Goal: Navigation & Orientation: Find specific page/section

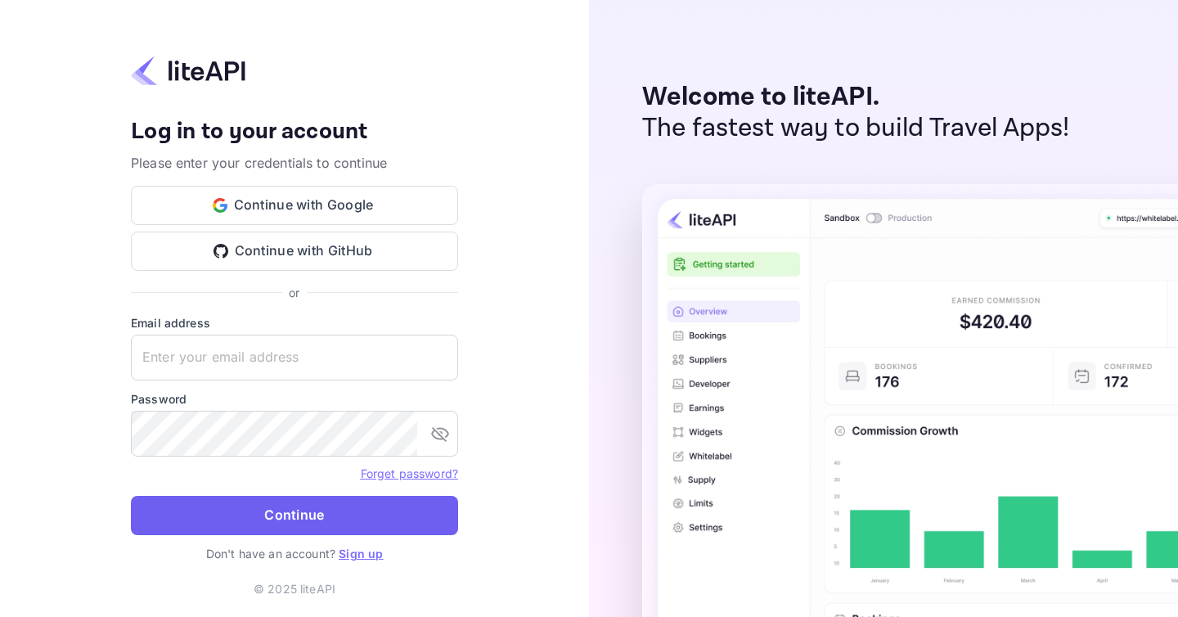
type input "karan.thakur@planurstay.com"
click at [322, 526] on button "Continue" at bounding box center [294, 515] width 327 height 39
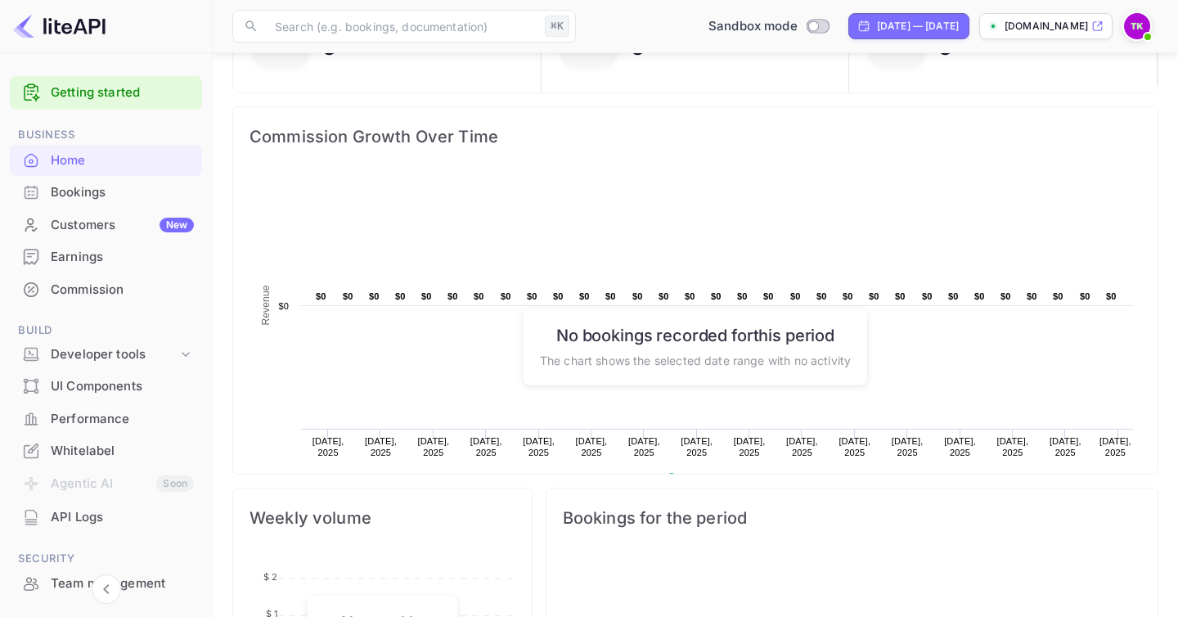
scroll to position [190, 0]
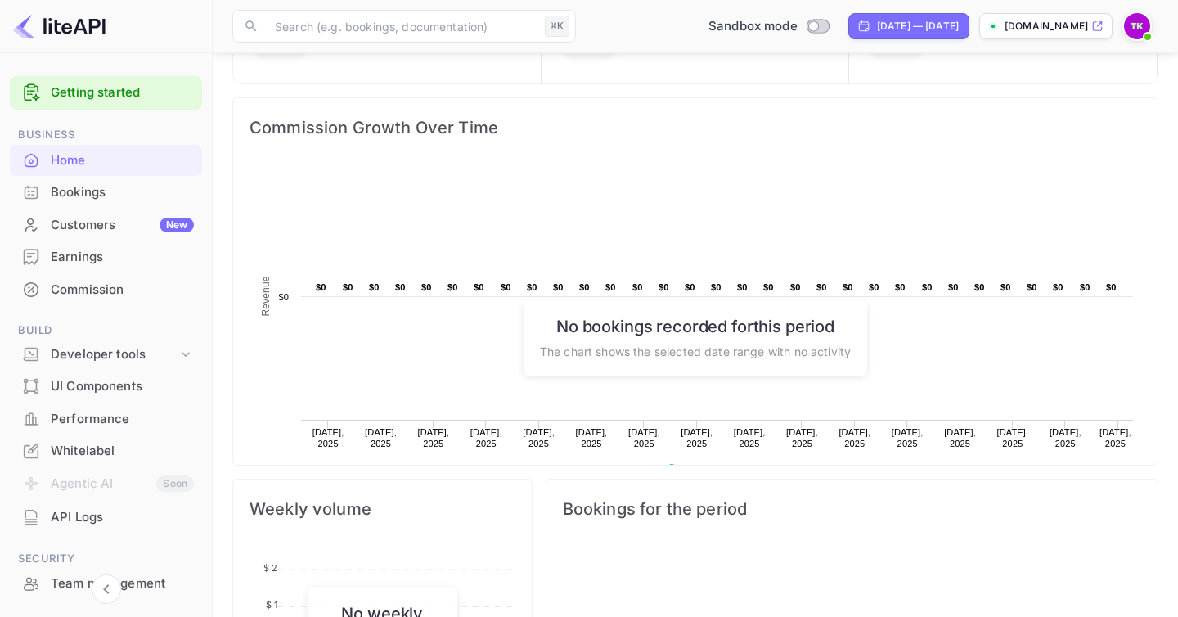
click at [131, 209] on div "Customers New" at bounding box center [106, 225] width 192 height 32
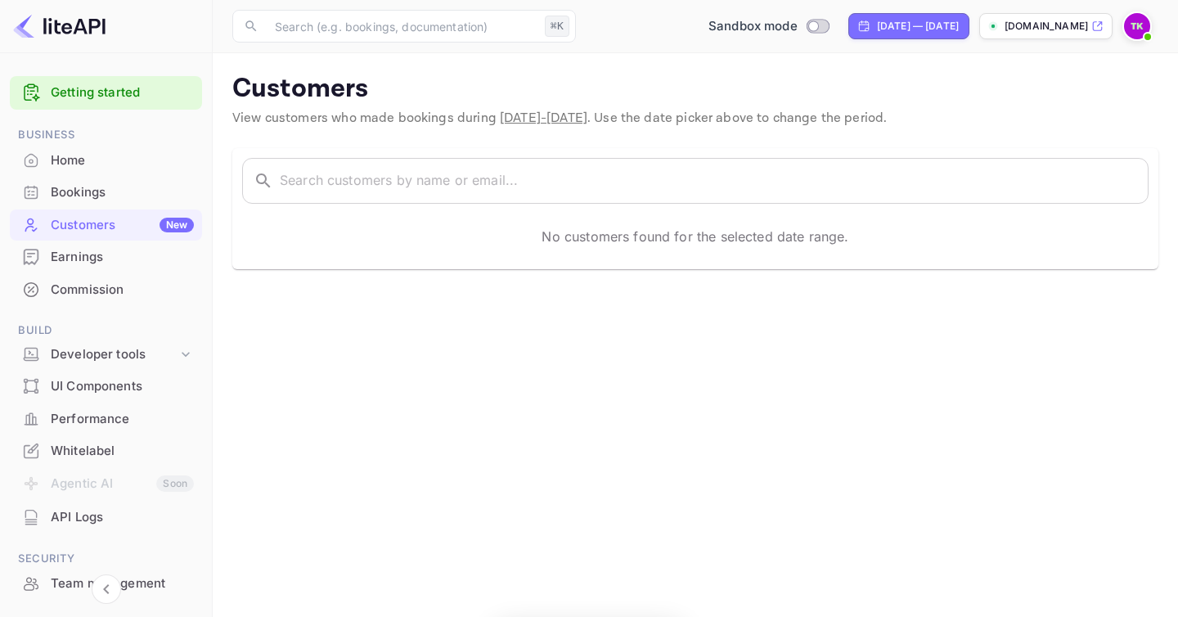
click at [127, 196] on div "Bookings" at bounding box center [122, 192] width 143 height 19
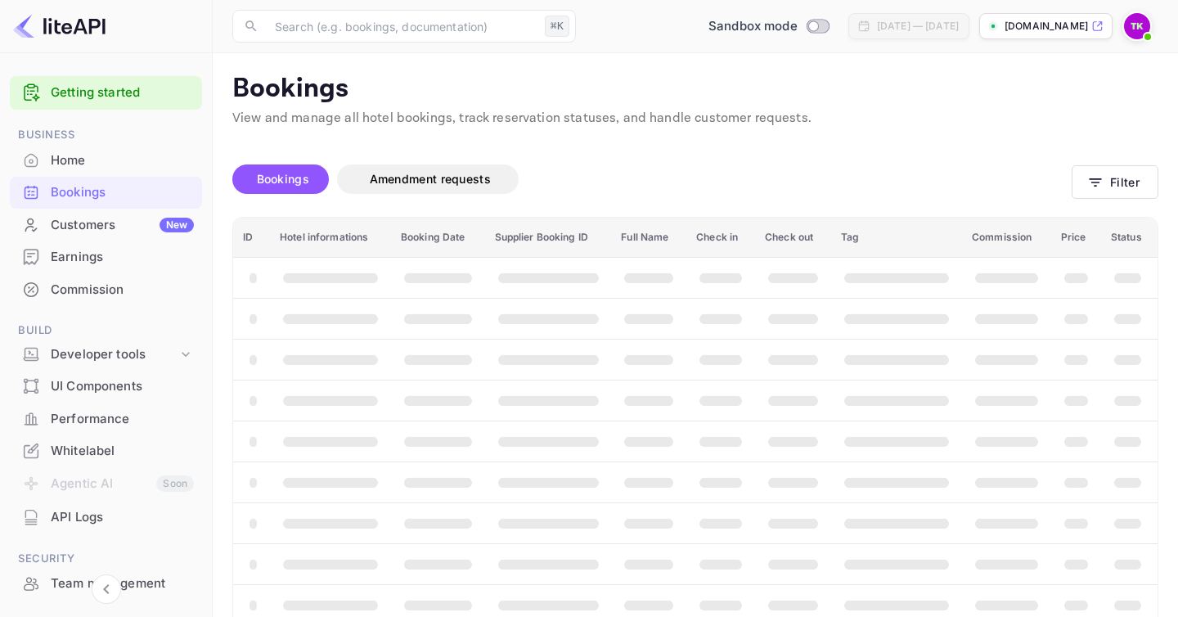
click at [114, 142] on span "Business" at bounding box center [106, 135] width 192 height 18
click at [114, 145] on div "Home" at bounding box center [106, 161] width 192 height 32
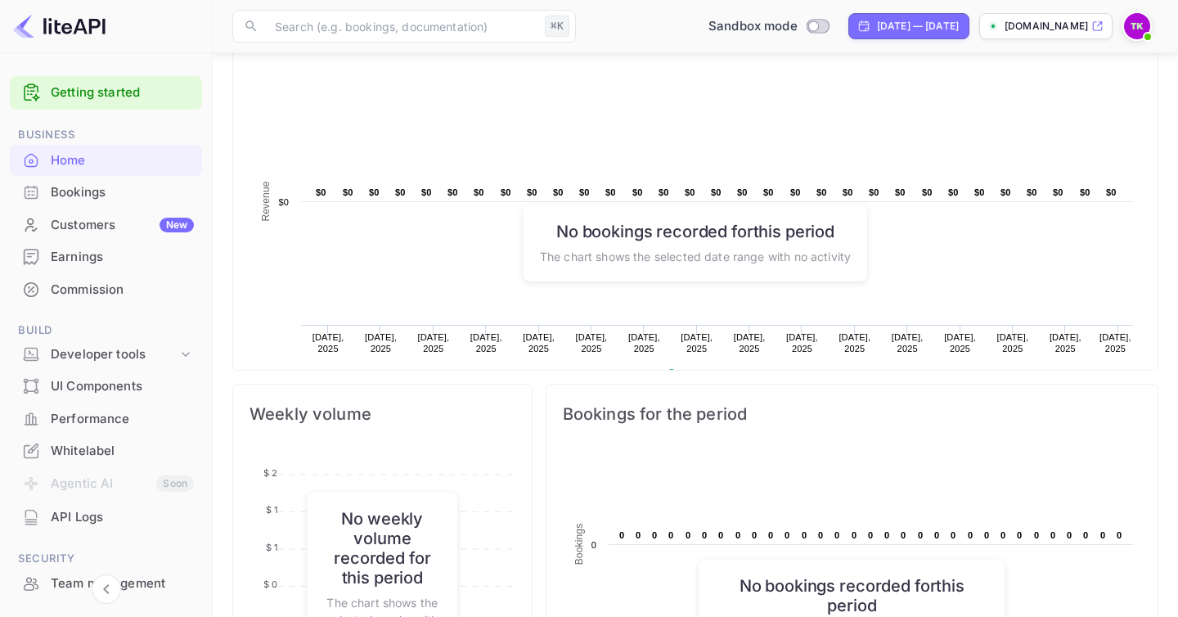
scroll to position [224, 0]
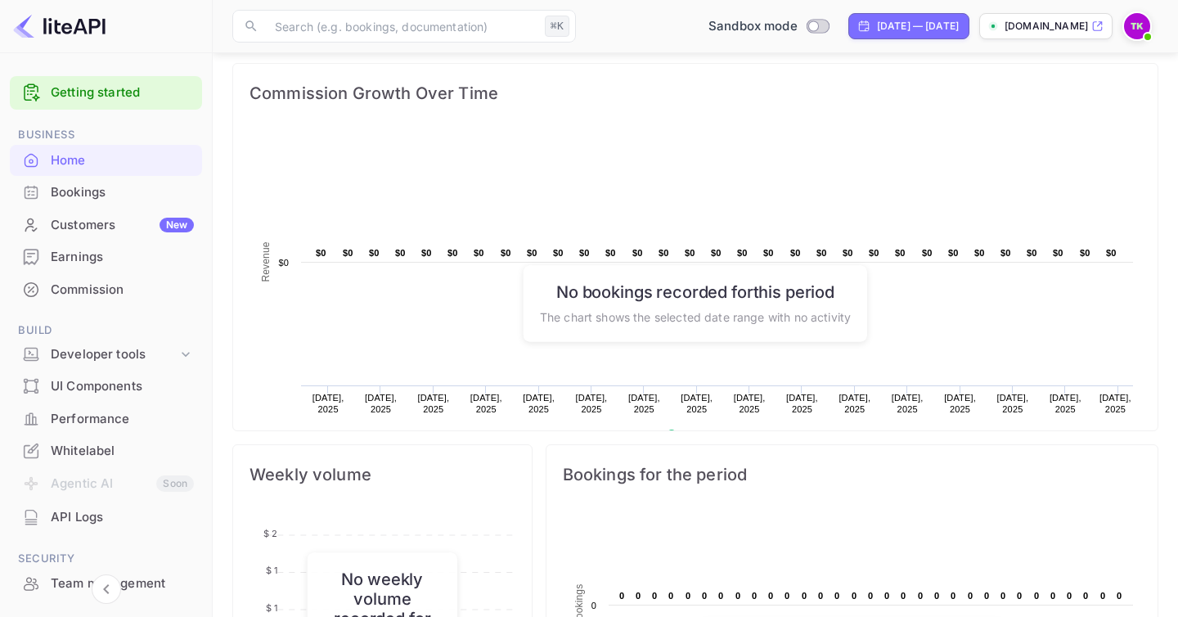
click at [510, 265] on rect at bounding box center [696, 293] width 892 height 327
click at [169, 187] on div "Bookings" at bounding box center [122, 192] width 143 height 19
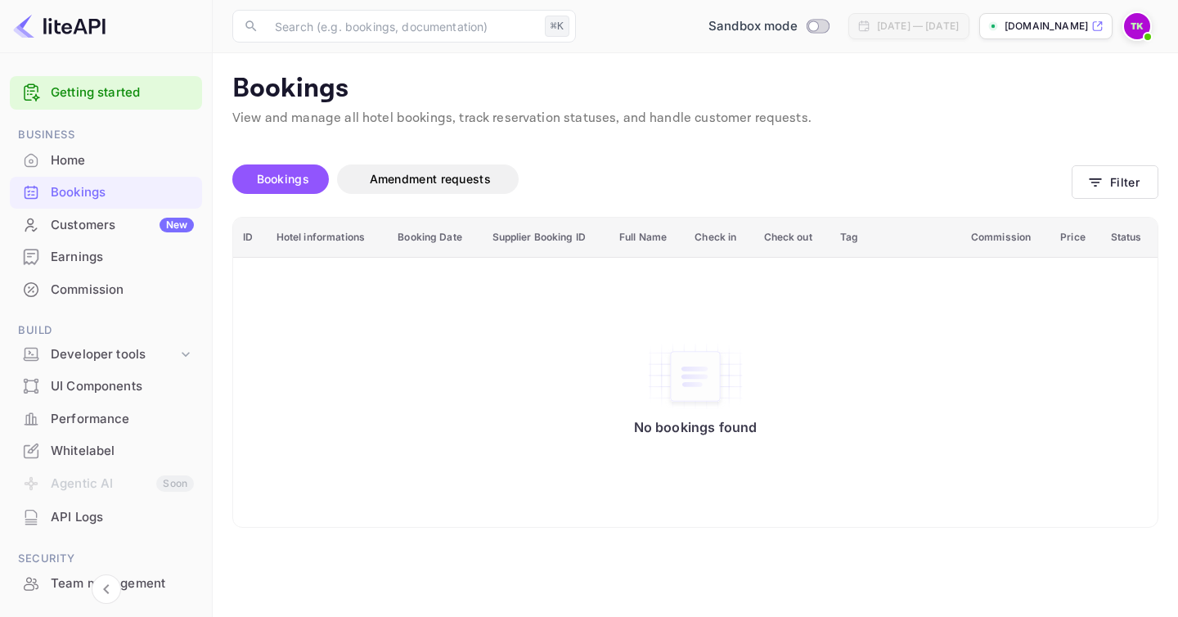
click at [445, 119] on p "View and manage all hotel bookings, track reservation statuses, and handle cust…" at bounding box center [695, 119] width 926 height 20
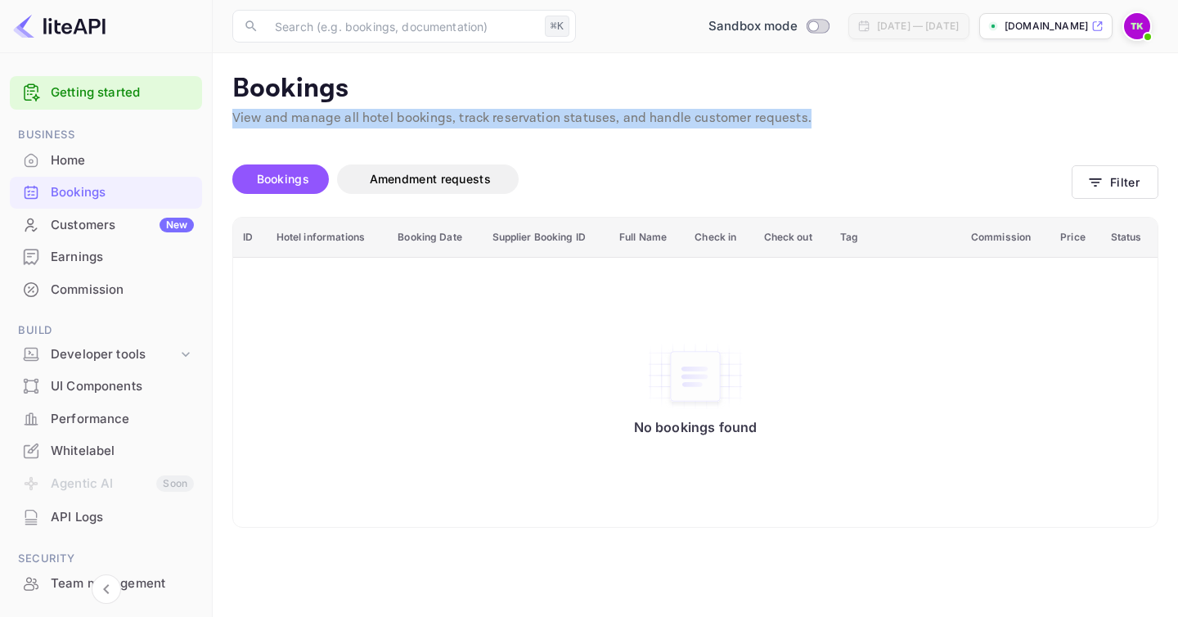
click at [445, 119] on p "View and manage all hotel bookings, track reservation statuses, and handle cust…" at bounding box center [695, 119] width 926 height 20
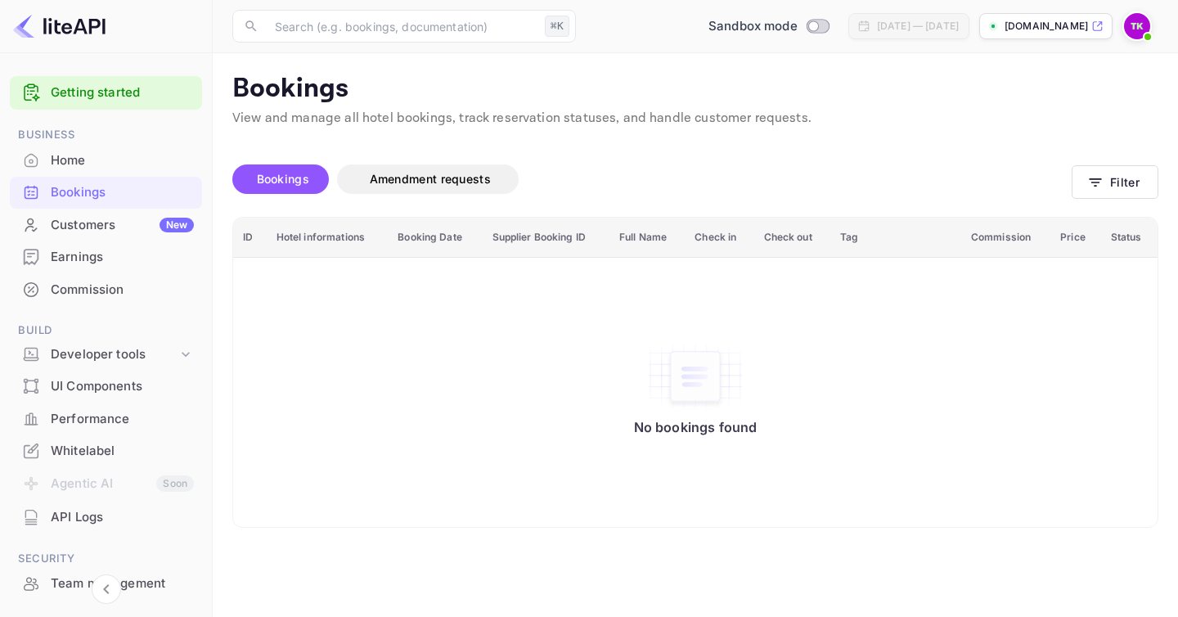
click at [445, 119] on p "View and manage all hotel bookings, track reservation statuses, and handle cust…" at bounding box center [695, 119] width 926 height 20
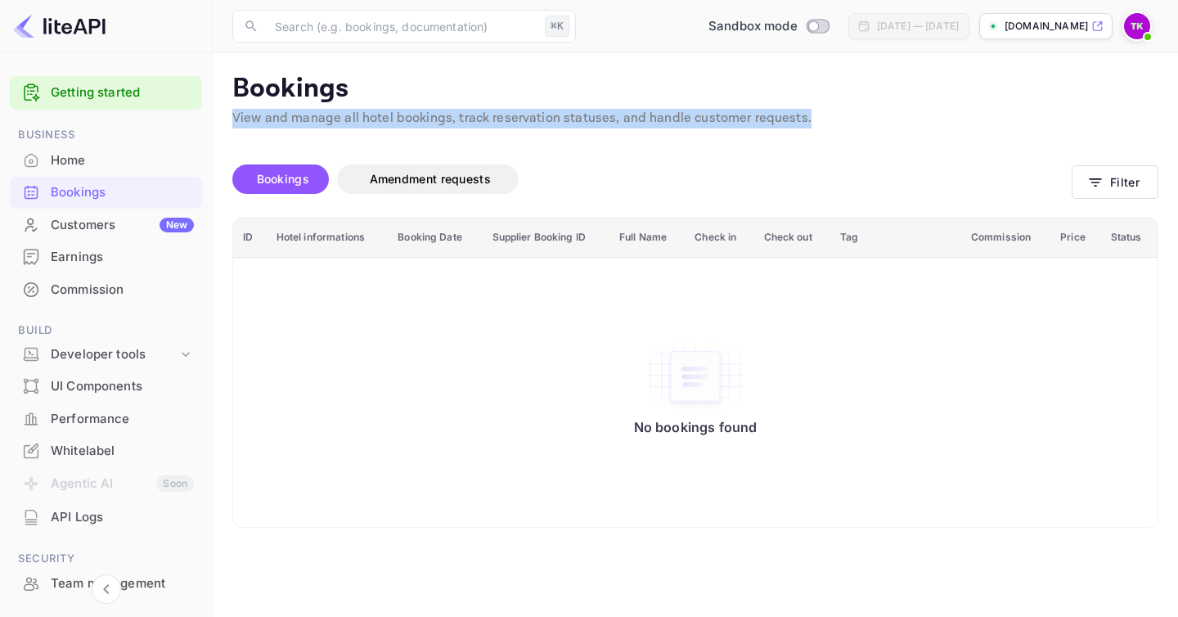
click at [445, 119] on p "View and manage all hotel bookings, track reservation statuses, and handle cust…" at bounding box center [695, 119] width 926 height 20
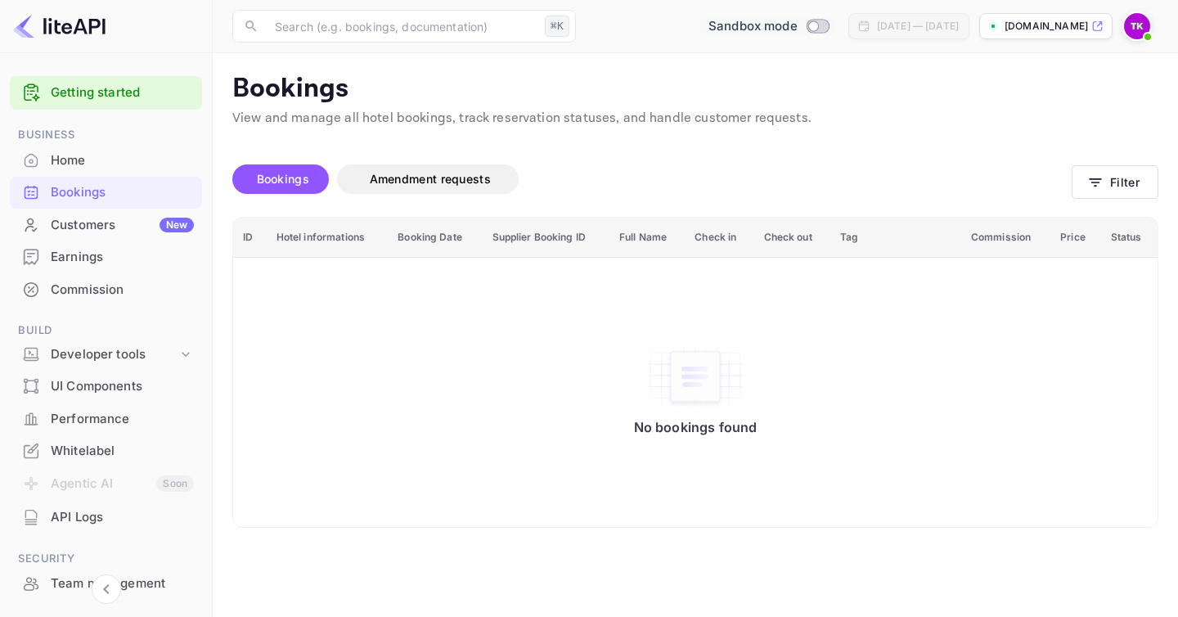
click at [806, 33] on span "Switch to Production mode" at bounding box center [818, 26] width 24 height 15
checkbox input "true"
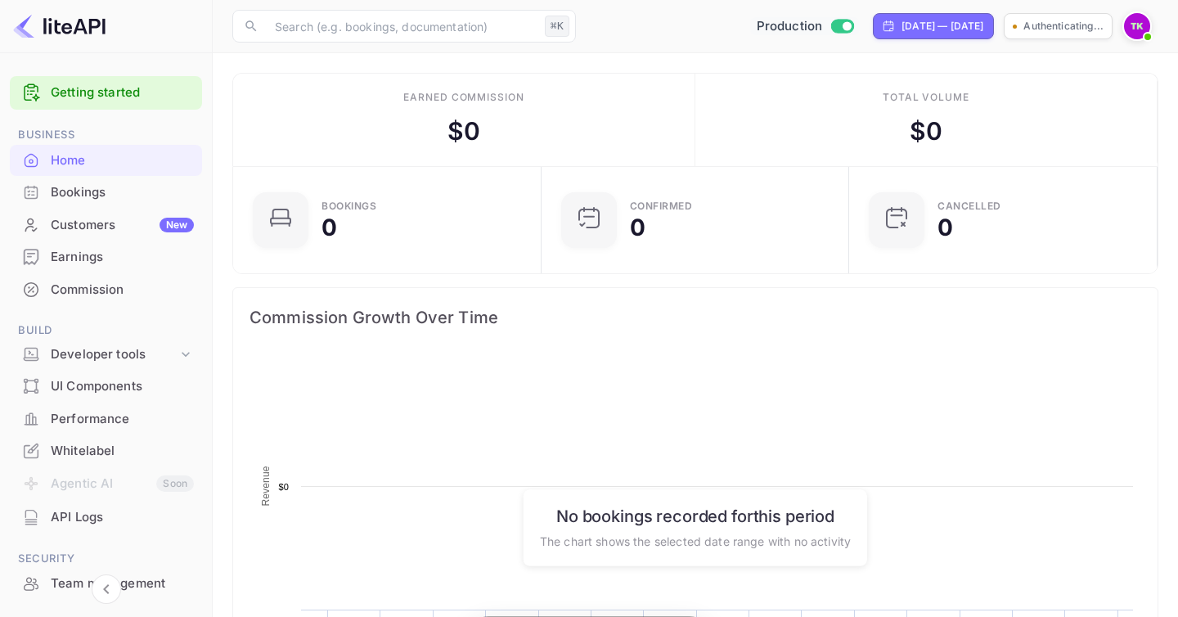
scroll to position [266, 299]
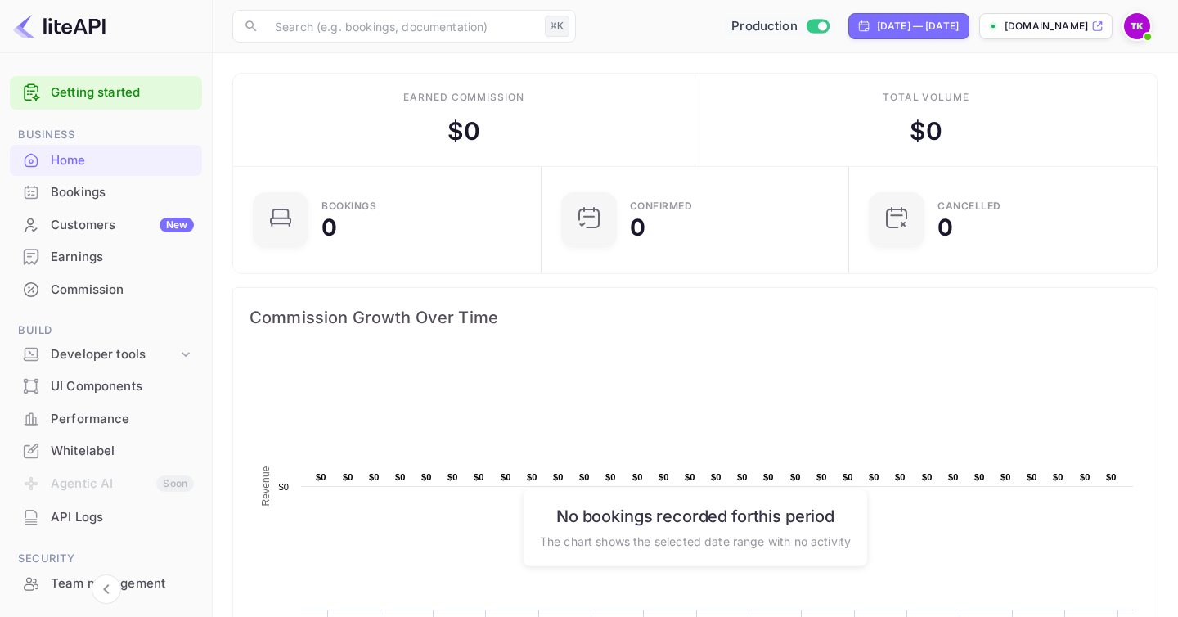
click at [128, 192] on div "Bookings" at bounding box center [122, 192] width 143 height 19
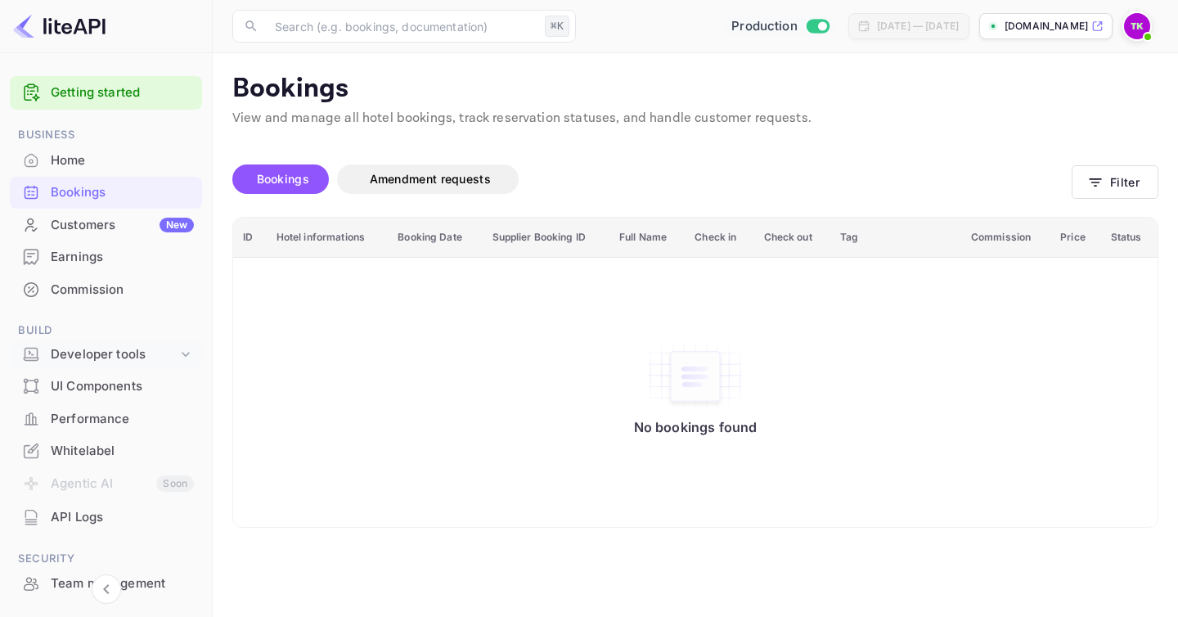
click at [178, 349] on icon at bounding box center [186, 354] width 16 height 16
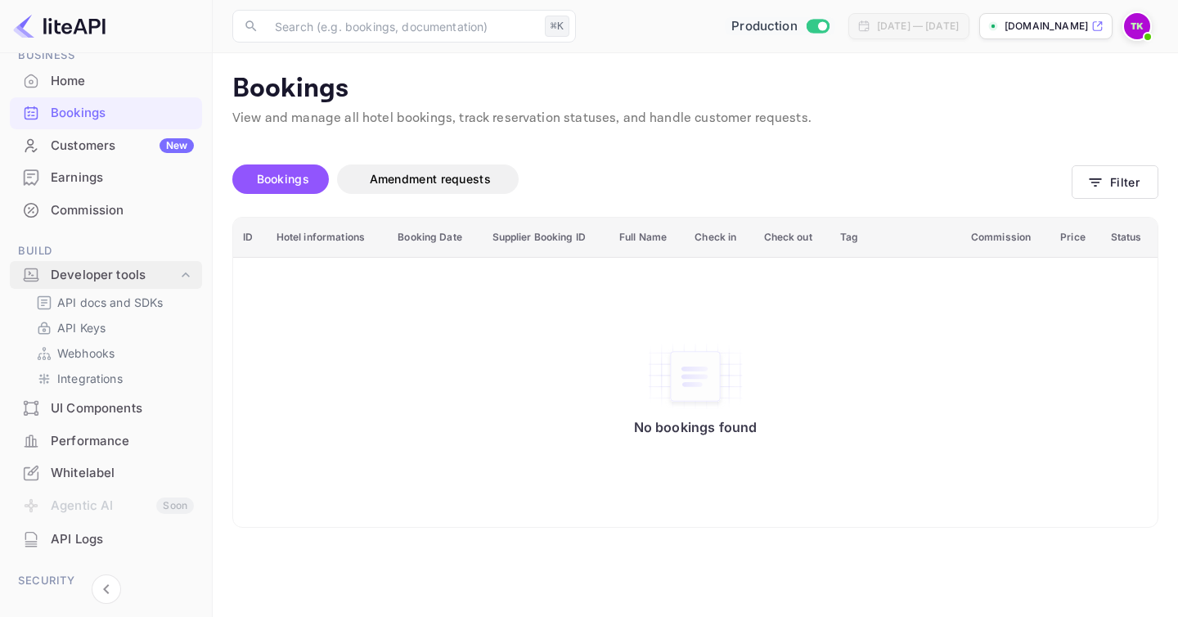
scroll to position [88, 0]
